Goal: Information Seeking & Learning: Learn about a topic

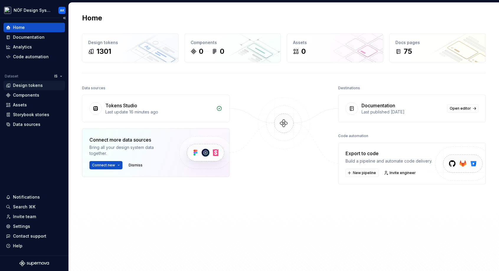
click at [29, 87] on div "Design tokens" at bounding box center [28, 85] width 30 height 6
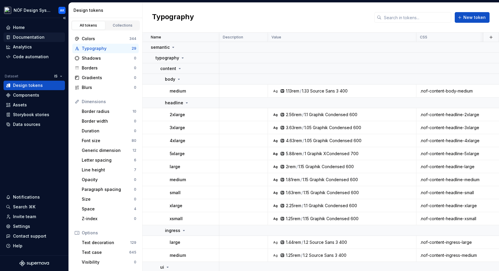
click at [39, 38] on div "Documentation" at bounding box center [29, 37] width 32 height 6
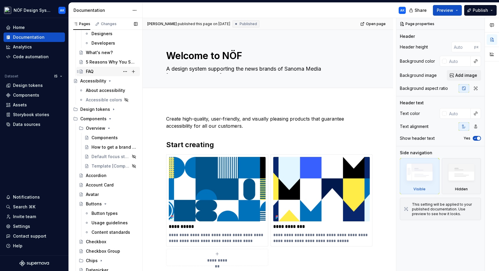
scroll to position [53, 0]
click at [104, 109] on div "Design tokens" at bounding box center [95, 108] width 30 height 6
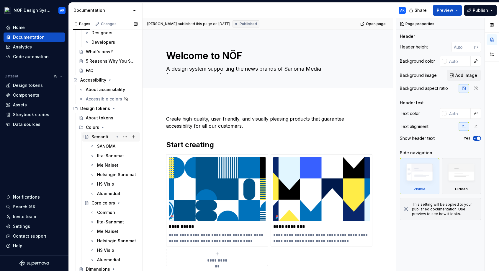
click at [106, 135] on div "Semantic colors" at bounding box center [103, 137] width 22 height 6
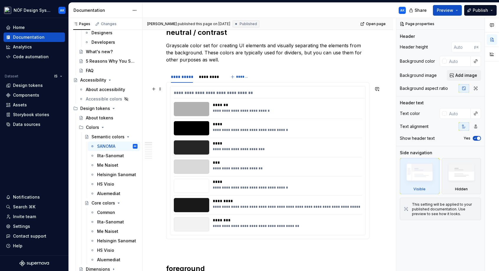
scroll to position [98, 0]
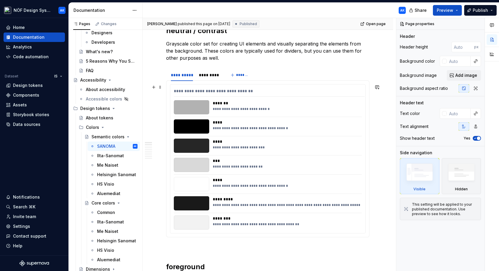
click at [255, 104] on div "*******" at bounding box center [287, 103] width 149 height 6
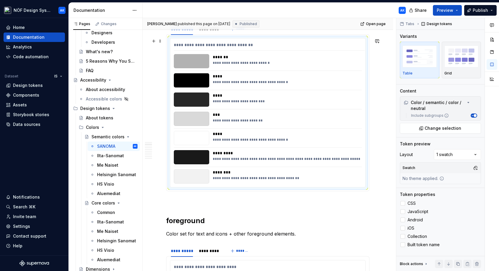
scroll to position [150, 0]
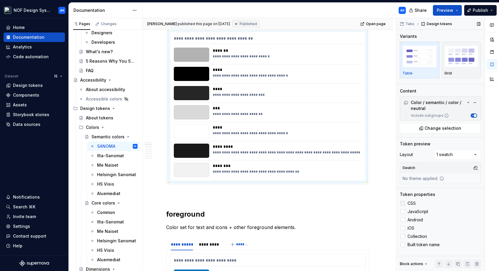
click at [403, 205] on div at bounding box center [403, 203] width 5 height 5
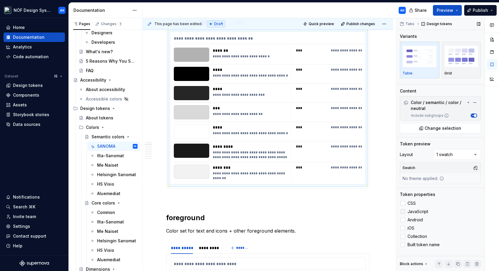
click at [403, 210] on div at bounding box center [403, 211] width 5 height 5
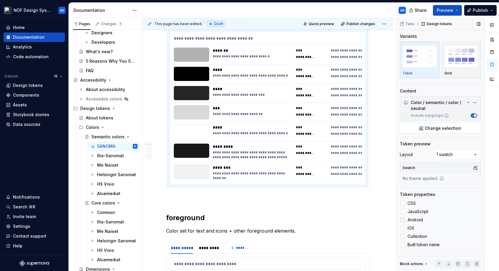
click at [403, 218] on div at bounding box center [403, 219] width 5 height 5
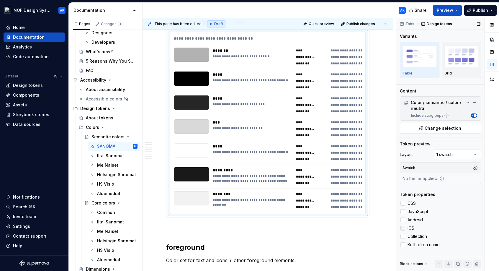
click at [403, 226] on div at bounding box center [403, 228] width 5 height 5
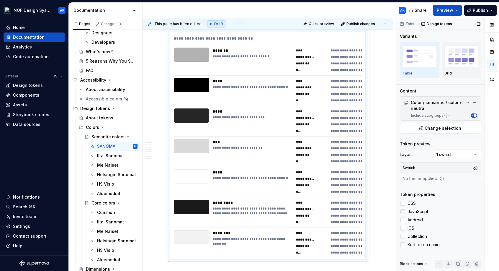
click at [403, 211] on icon at bounding box center [403, 211] width 0 height 0
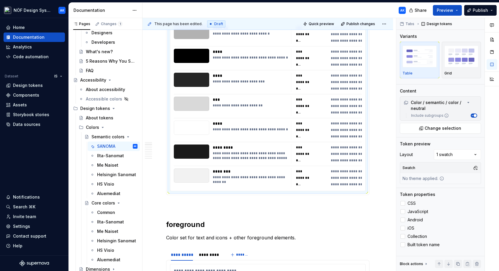
scroll to position [175, 0]
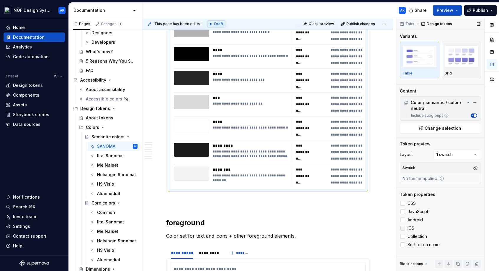
click at [403, 228] on icon at bounding box center [403, 228] width 0 height 0
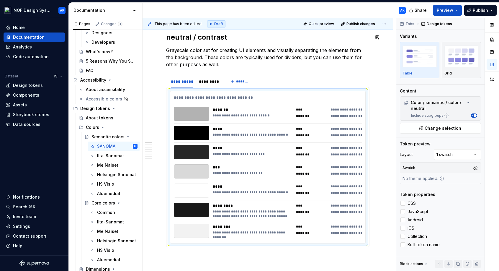
scroll to position [94, 0]
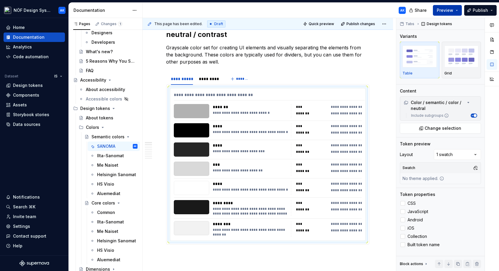
click at [452, 11] on span "Preview" at bounding box center [445, 10] width 17 height 6
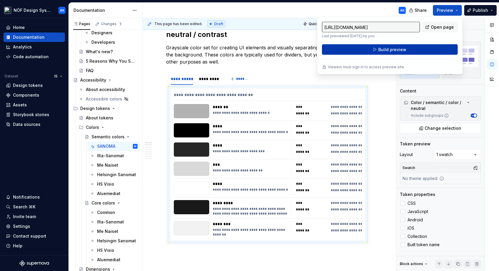
click at [403, 48] on span "Build preview" at bounding box center [393, 50] width 28 height 6
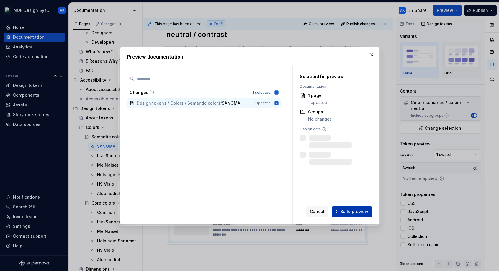
click at [367, 210] on span "Build preview" at bounding box center [355, 212] width 28 height 6
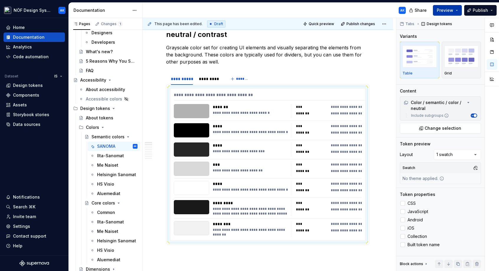
click at [457, 11] on button "Preview" at bounding box center [447, 10] width 29 height 11
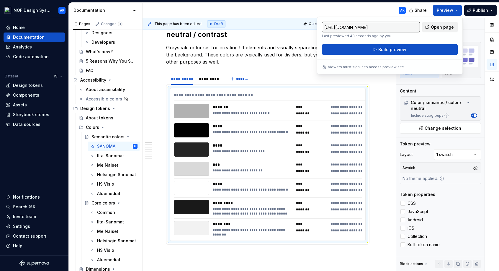
click at [442, 30] on link "Open page" at bounding box center [440, 27] width 35 height 11
type textarea "*"
